Goal: Task Accomplishment & Management: Manage account settings

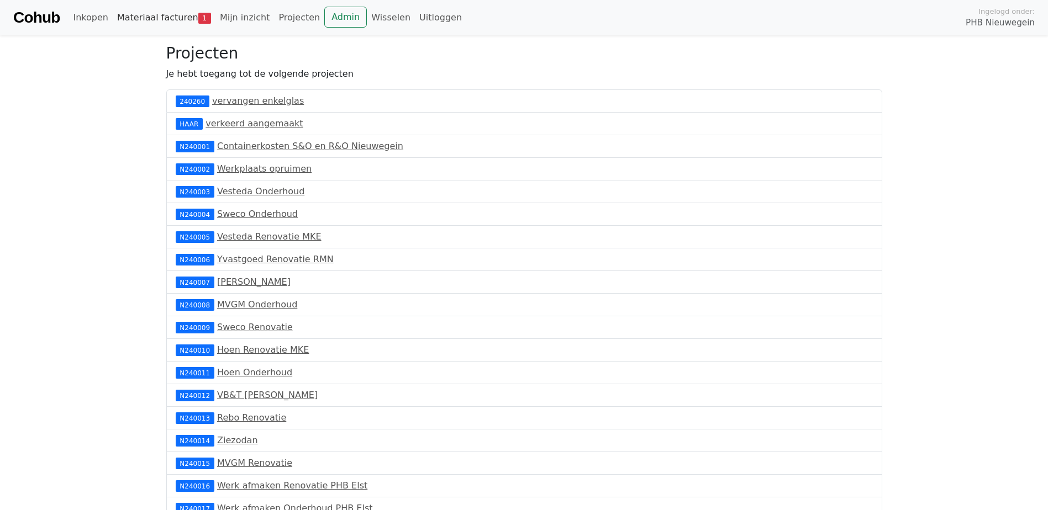
click at [136, 19] on link "Materiaal facturen 1" at bounding box center [164, 18] width 103 height 22
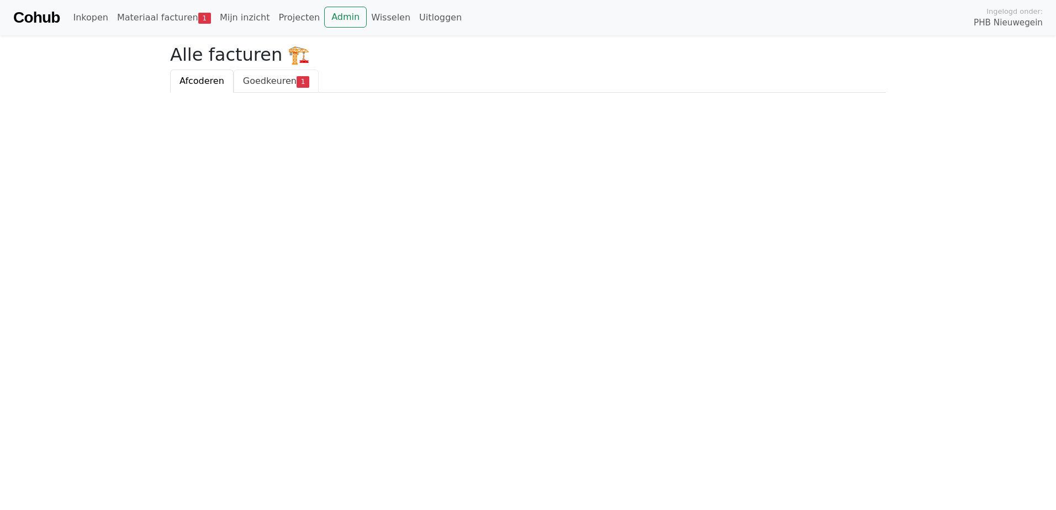
click at [243, 79] on span "Goedkeuren" at bounding box center [270, 81] width 54 height 10
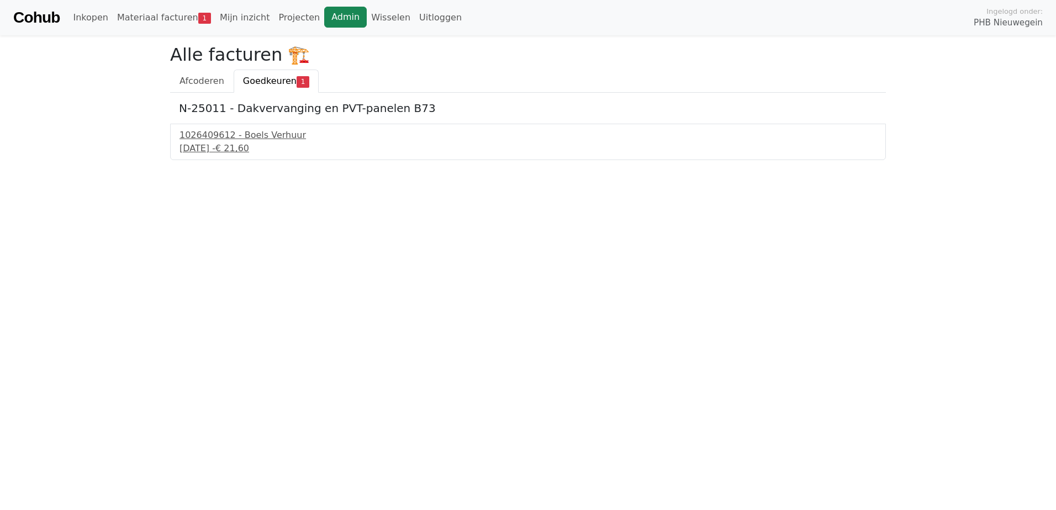
click at [328, 19] on link "Admin" at bounding box center [345, 17] width 43 height 21
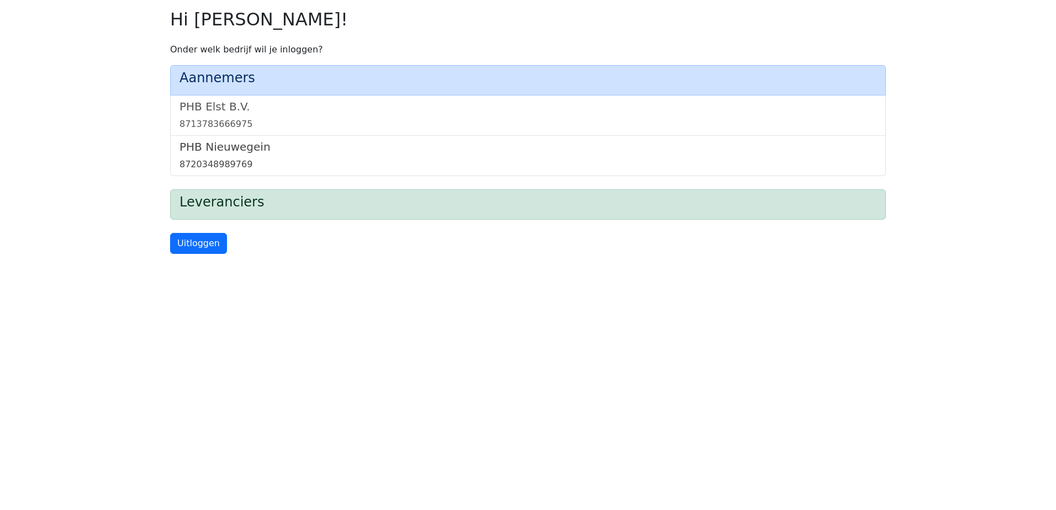
click at [225, 160] on div "8720348989769" at bounding box center [528, 164] width 697 height 13
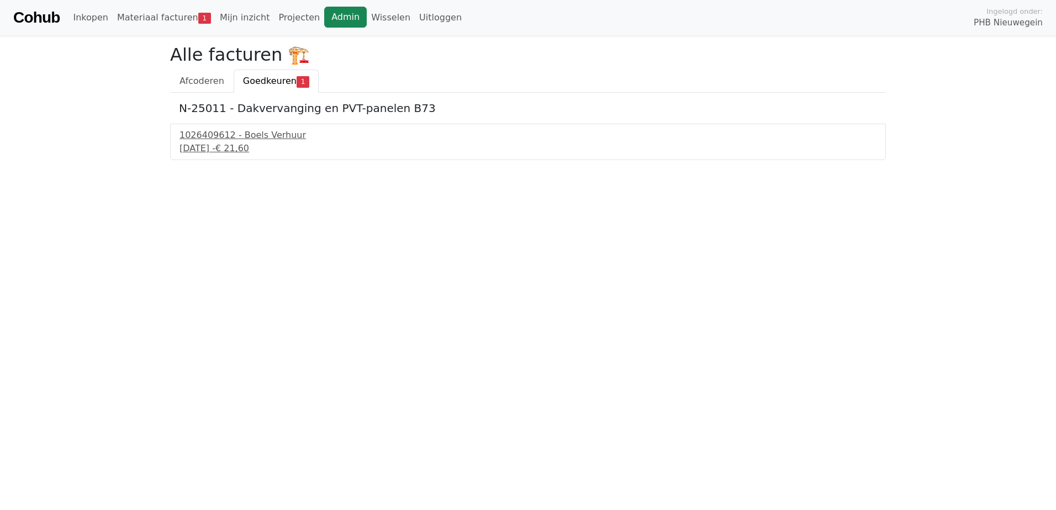
click at [335, 14] on link "Admin" at bounding box center [345, 17] width 43 height 21
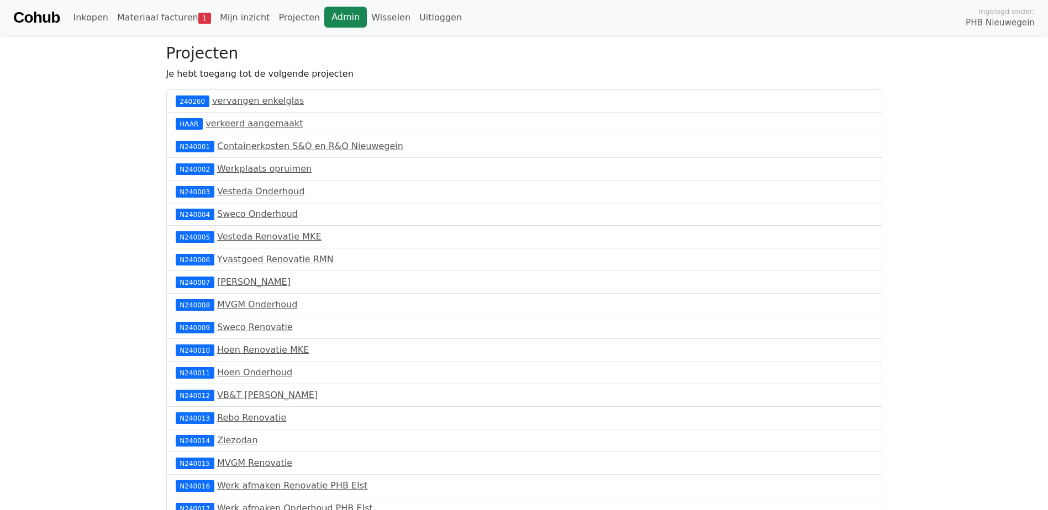
click at [324, 15] on link "Admin" at bounding box center [345, 17] width 43 height 21
